Goal: Information Seeking & Learning: Learn about a topic

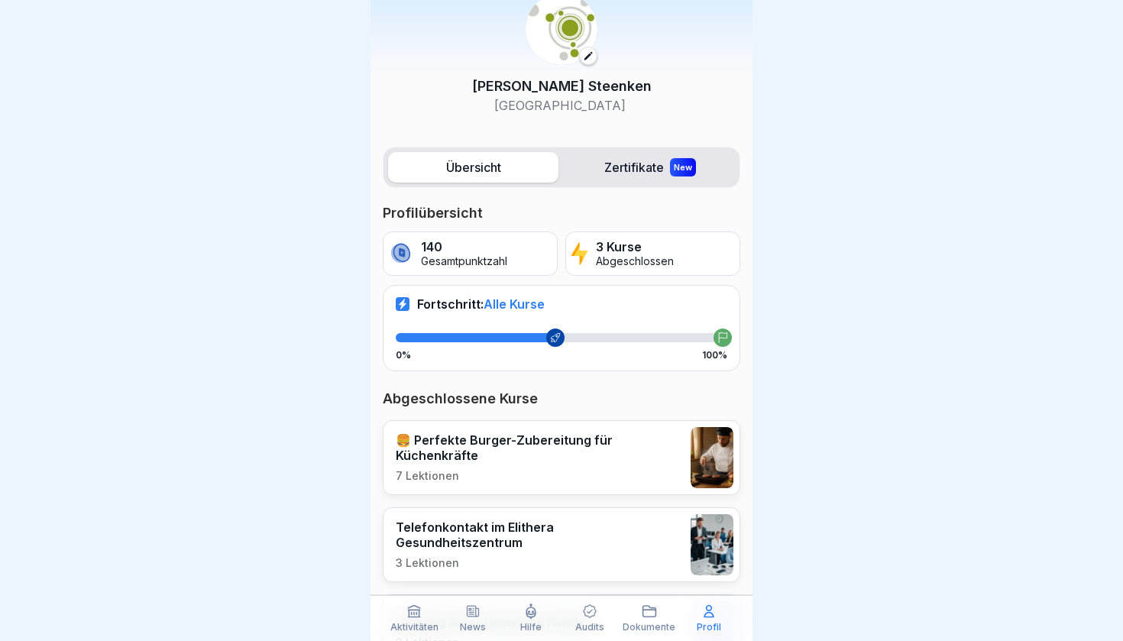
scroll to position [53, 0]
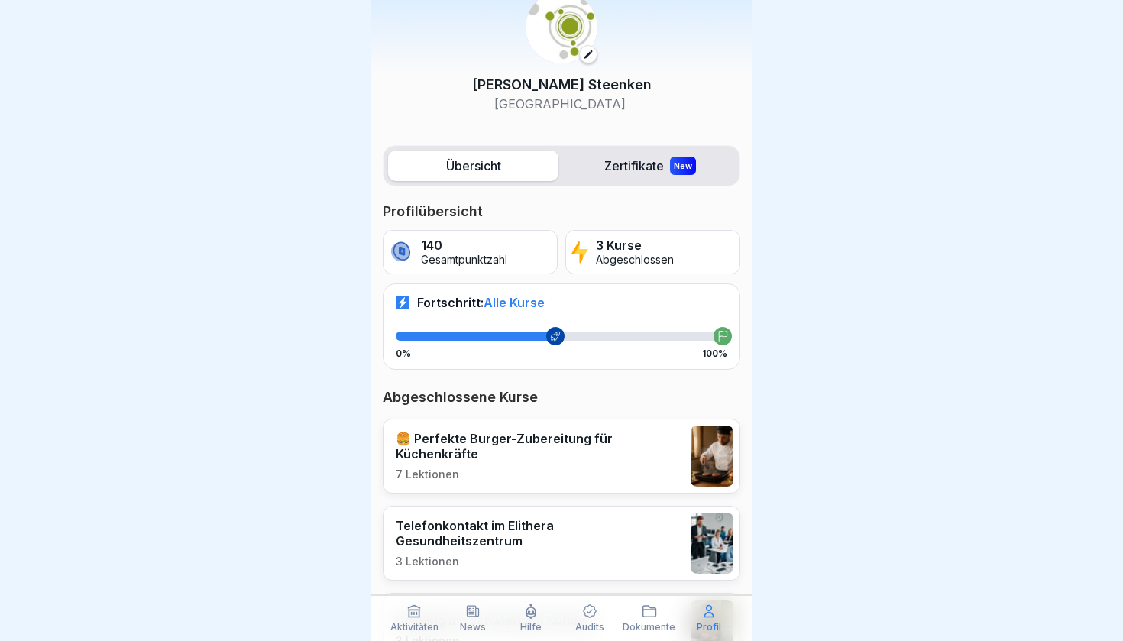
click at [497, 460] on div "🍔 Perfekte Burger-Zubereitung für Küchenkräfte 7 Lektionen" at bounding box center [539, 456] width 287 height 50
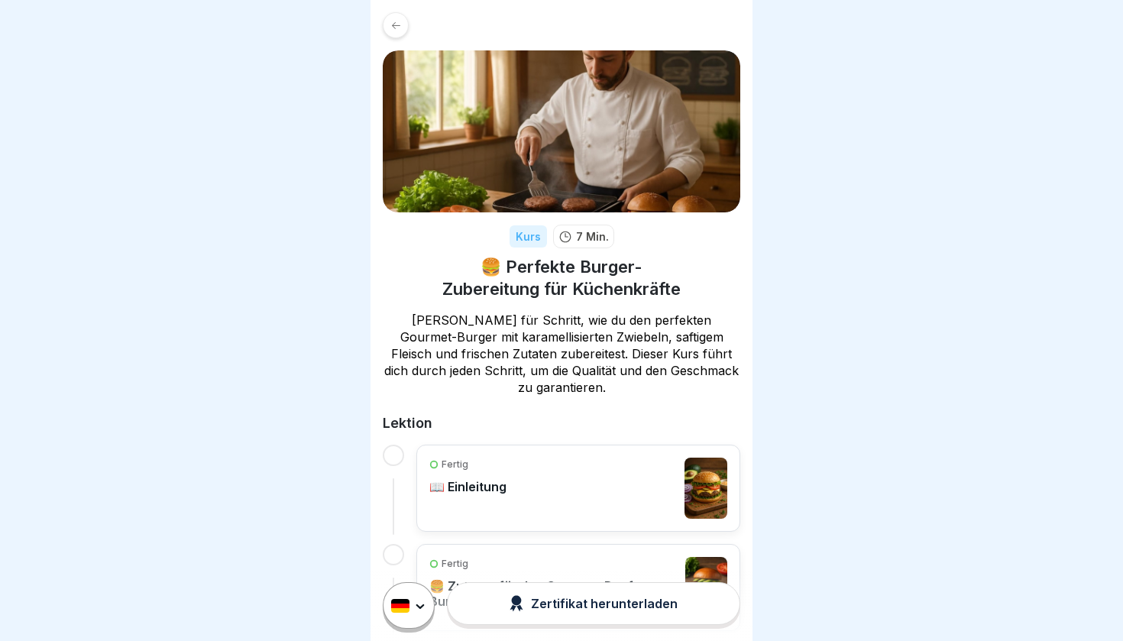
click at [544, 484] on div "Fertig 📖 Einleitung" at bounding box center [578, 487] width 298 height 61
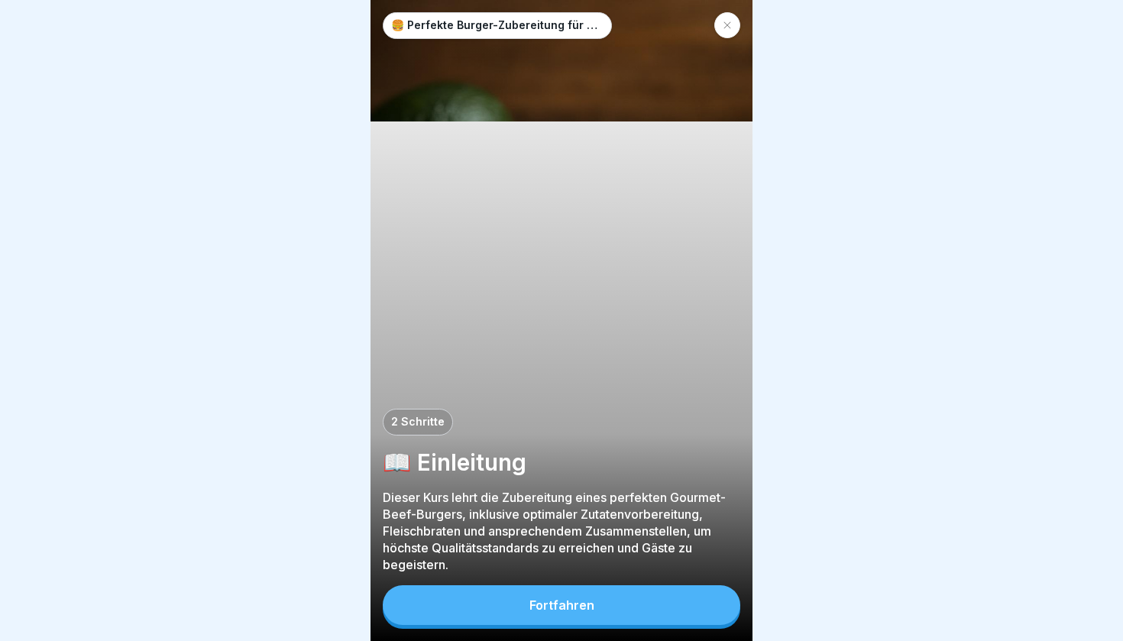
click at [564, 600] on div "Fortfahren" at bounding box center [561, 605] width 65 height 14
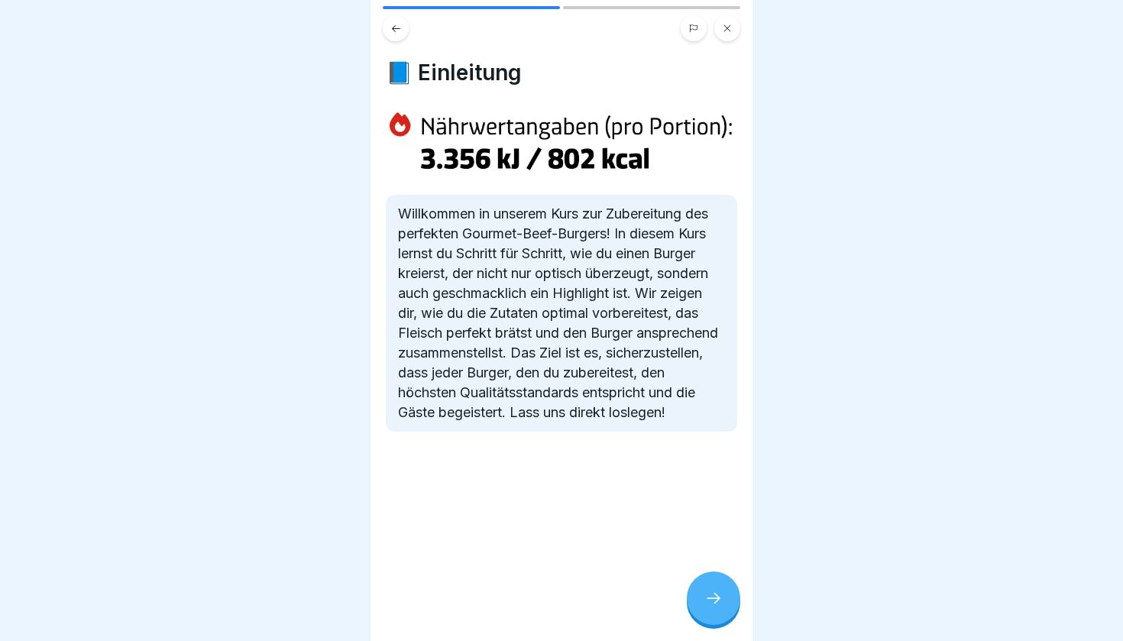
click at [718, 599] on icon at bounding box center [713, 598] width 14 height 11
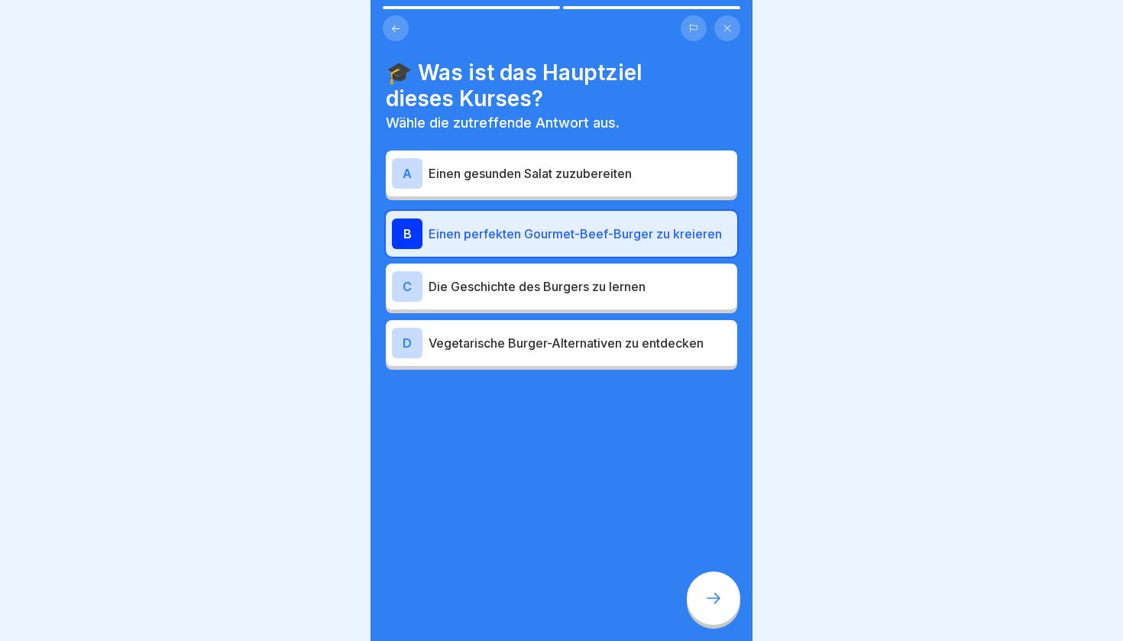
click at [716, 590] on div at bounding box center [713, 597] width 53 height 53
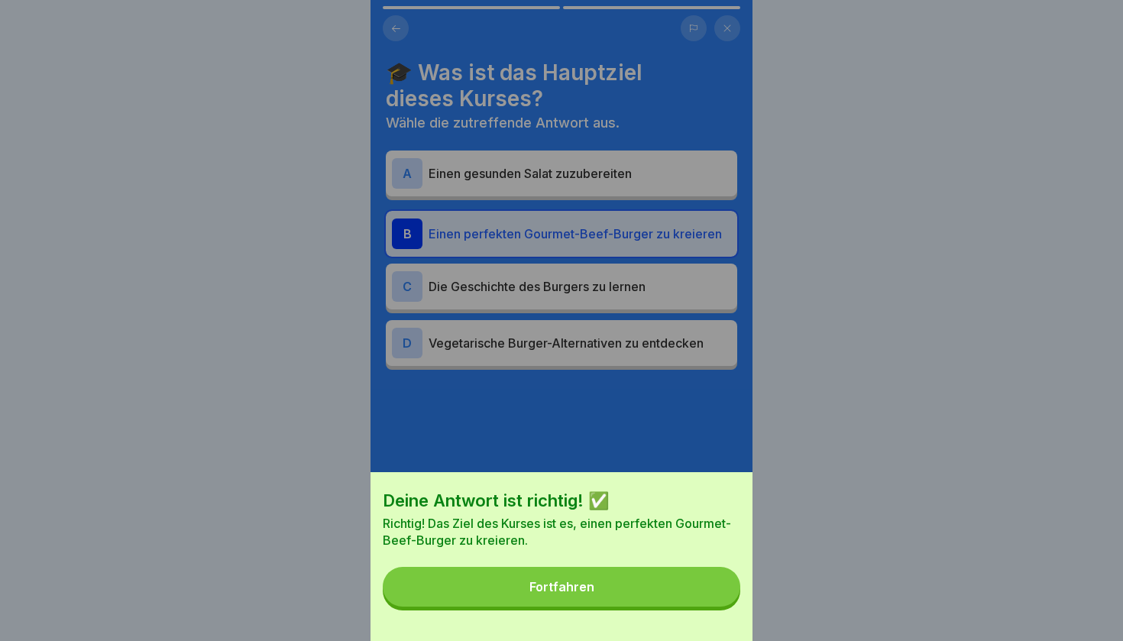
click at [593, 584] on button "Fortfahren" at bounding box center [561, 587] width 357 height 40
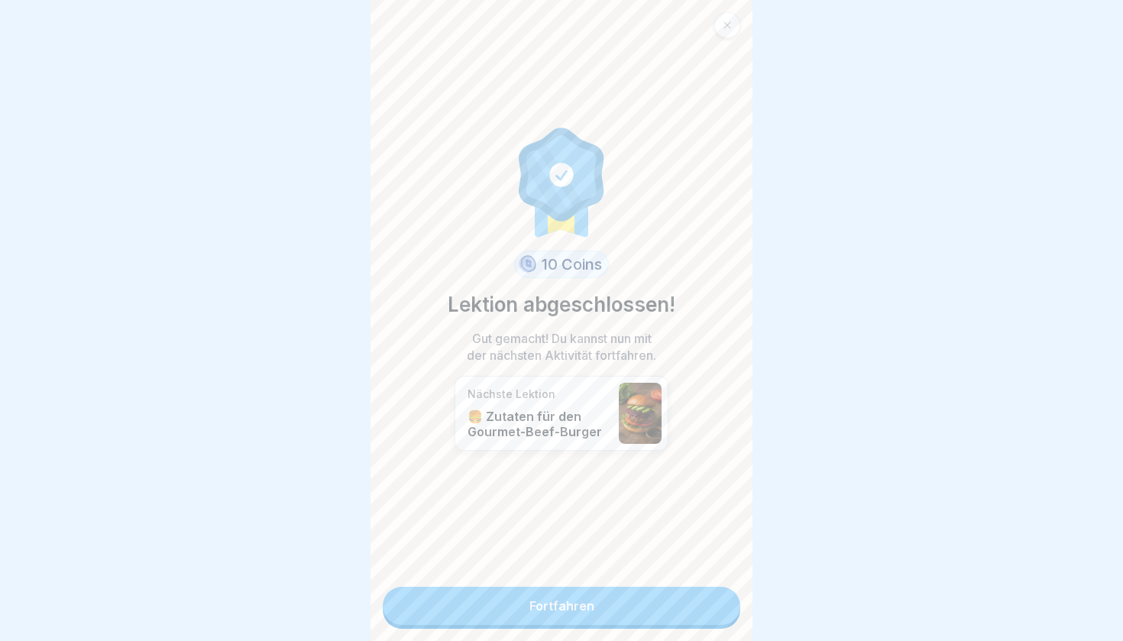
click at [578, 612] on link "Fortfahren" at bounding box center [561, 605] width 357 height 38
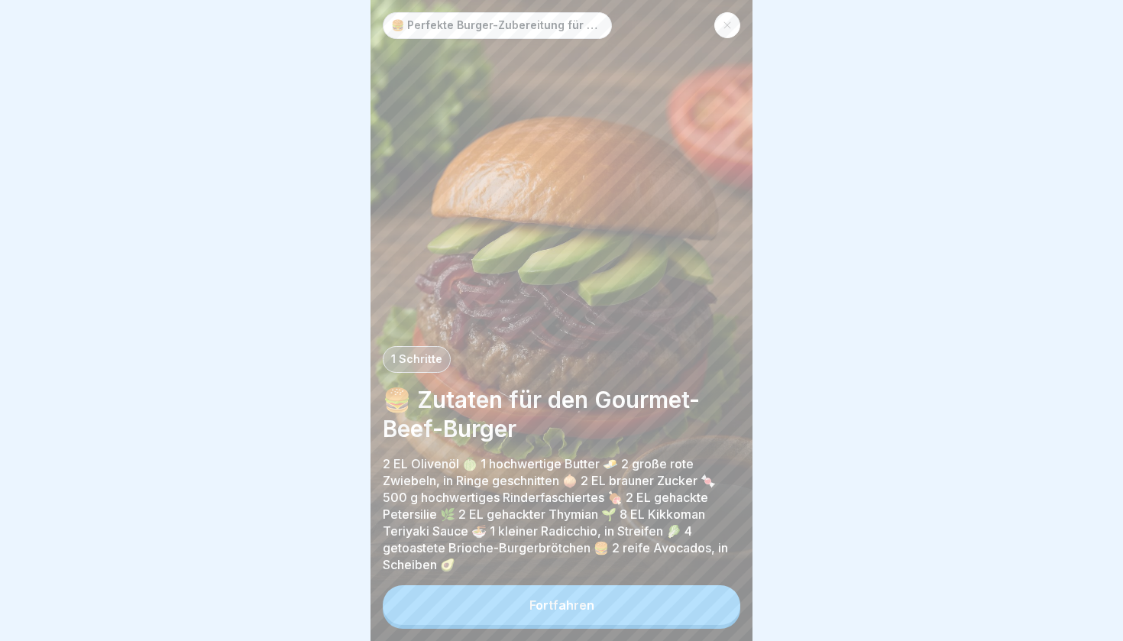
click at [571, 601] on div "Fortfahren" at bounding box center [561, 605] width 65 height 14
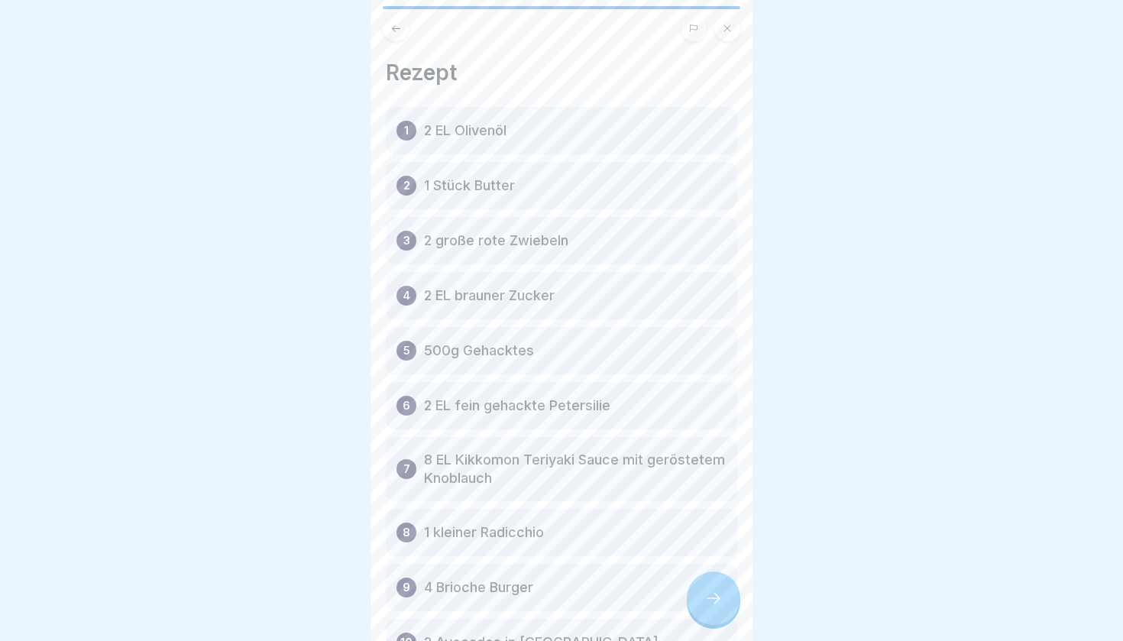
click at [722, 599] on icon at bounding box center [713, 598] width 18 height 18
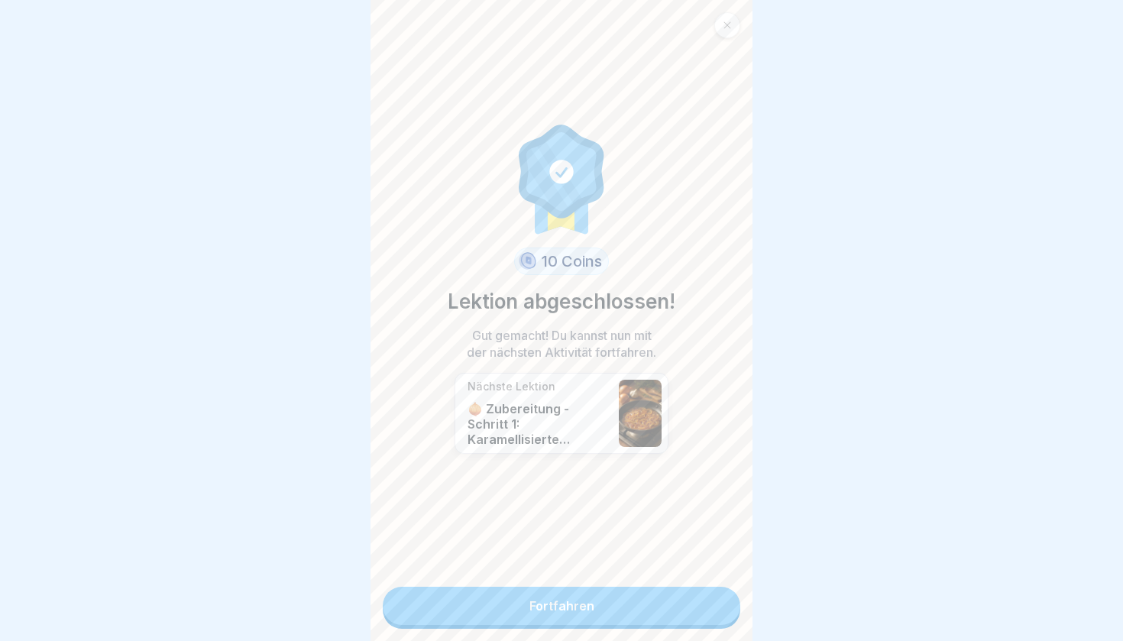
click at [603, 596] on link "Fortfahren" at bounding box center [561, 605] width 357 height 38
